Goal: Find specific page/section: Find specific page/section

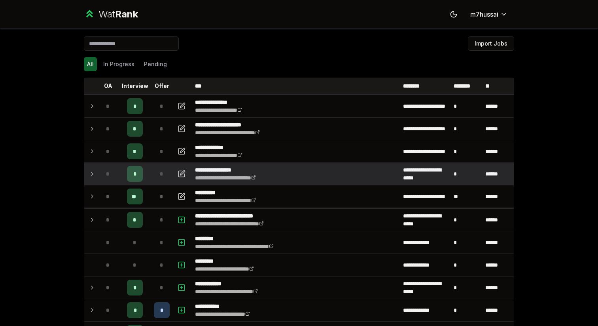
click at [104, 171] on div "*" at bounding box center [108, 174] width 16 height 16
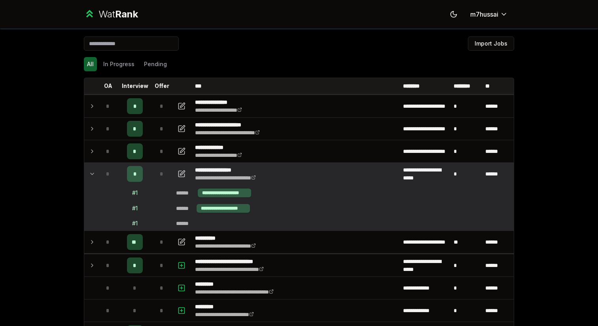
click at [101, 170] on div "*" at bounding box center [108, 174] width 16 height 16
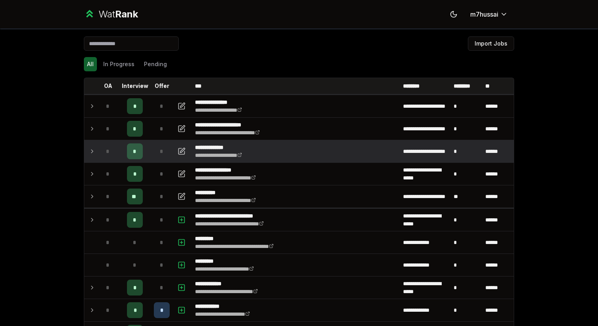
click at [100, 155] on td "*" at bounding box center [108, 151] width 22 height 22
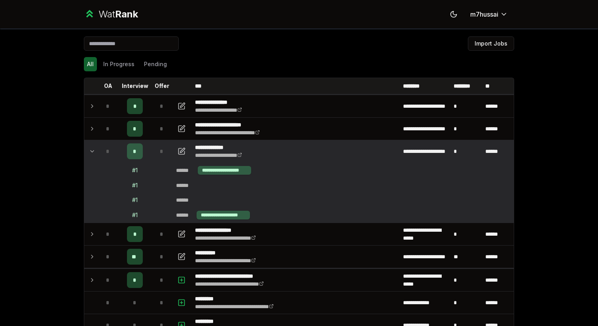
click at [100, 155] on td "*" at bounding box center [108, 151] width 22 height 22
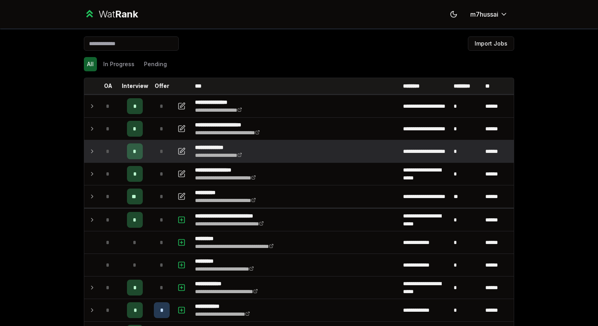
click at [100, 155] on td "*" at bounding box center [108, 151] width 22 height 22
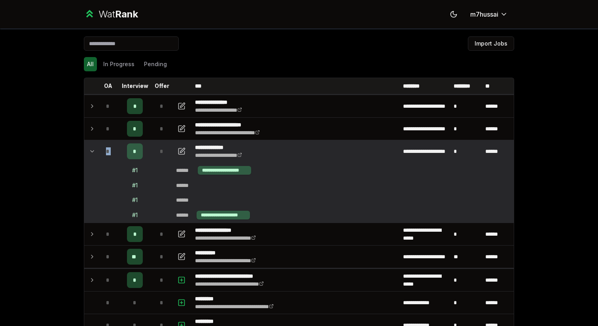
click at [100, 155] on td "*" at bounding box center [108, 151] width 22 height 22
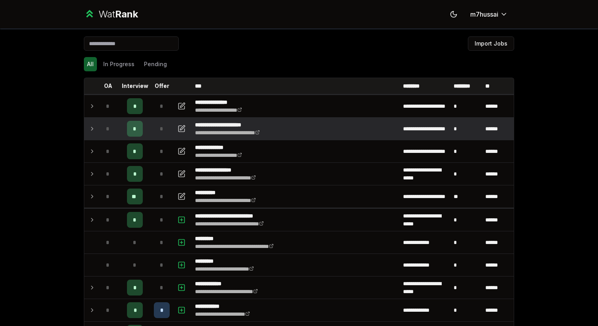
click at [97, 136] on td "*" at bounding box center [108, 129] width 22 height 22
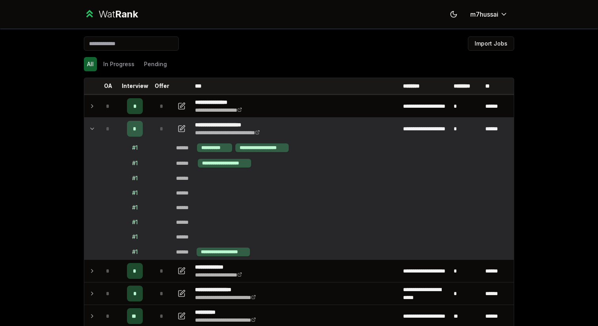
click at [97, 136] on td "*" at bounding box center [108, 129] width 22 height 22
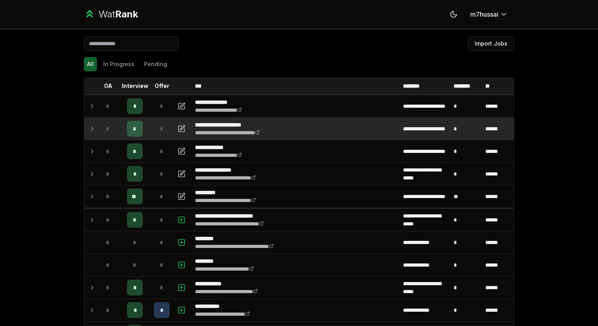
click at [96, 128] on td at bounding box center [90, 129] width 13 height 22
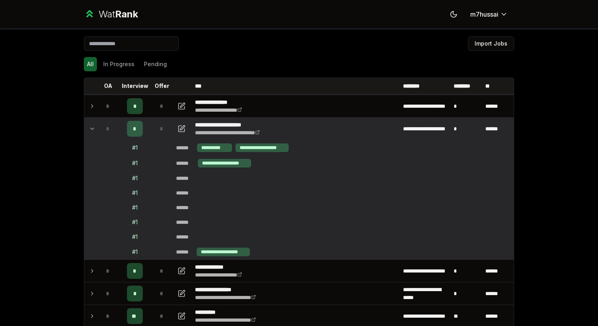
click at [96, 128] on td at bounding box center [90, 129] width 13 height 22
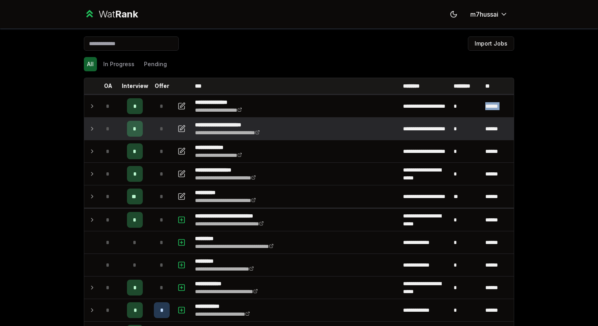
click at [96, 128] on td at bounding box center [90, 129] width 13 height 22
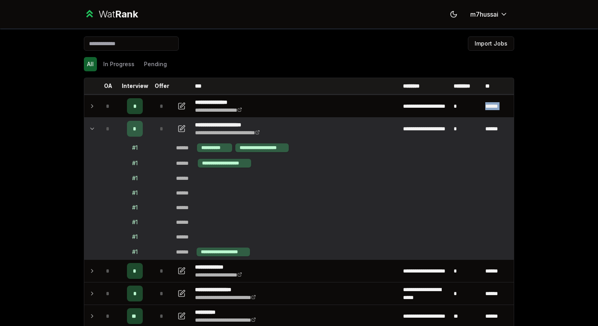
click at [96, 118] on td at bounding box center [90, 129] width 13 height 22
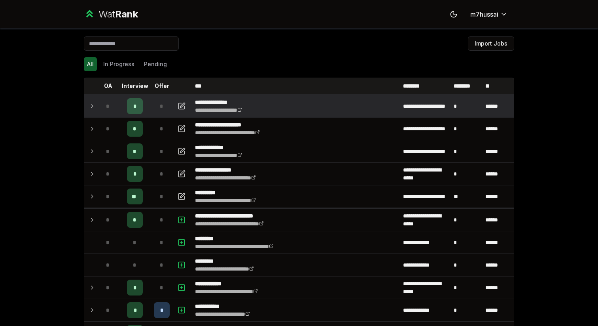
click at [96, 111] on td at bounding box center [90, 106] width 13 height 22
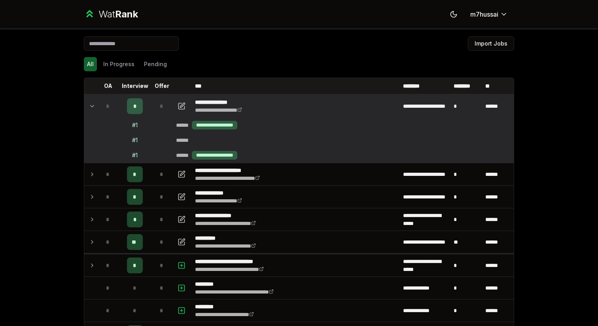
click at [96, 112] on td at bounding box center [90, 106] width 13 height 22
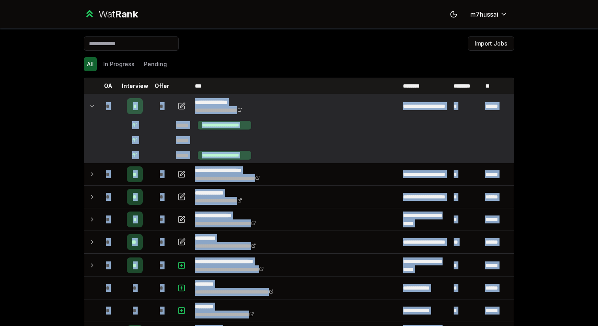
click at [96, 112] on td at bounding box center [90, 106] width 13 height 22
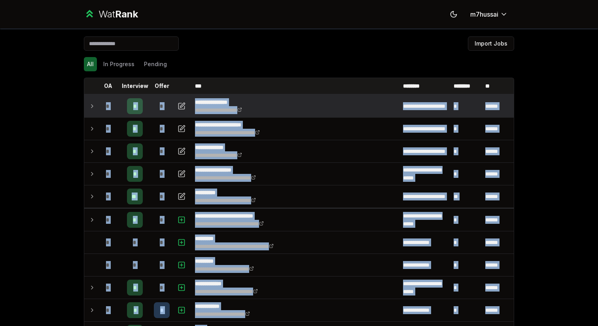
click at [96, 112] on td at bounding box center [90, 106] width 13 height 22
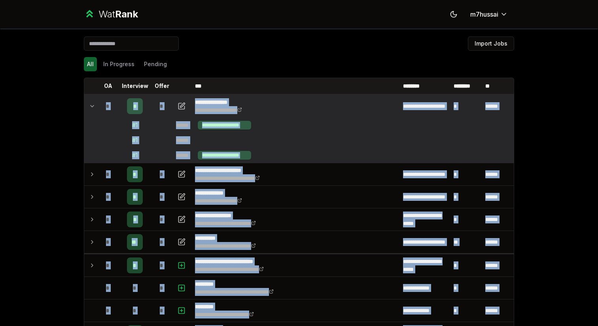
click at [96, 112] on td at bounding box center [90, 106] width 13 height 22
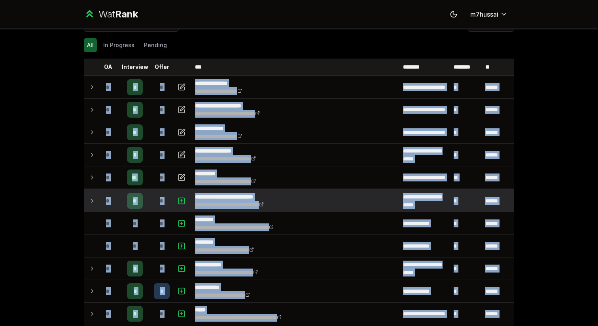
scroll to position [13, 0]
